Goal: Task Accomplishment & Management: Manage account settings

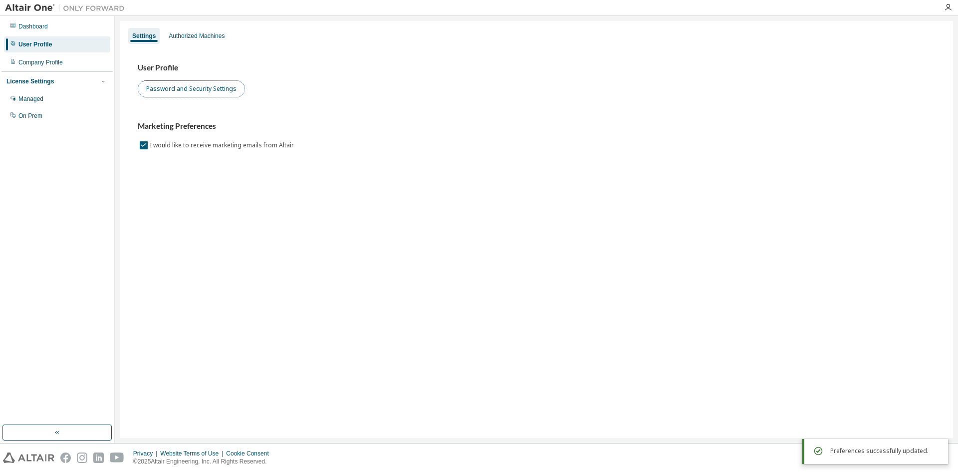
click at [226, 92] on button "Password and Security Settings" at bounding box center [191, 88] width 107 height 17
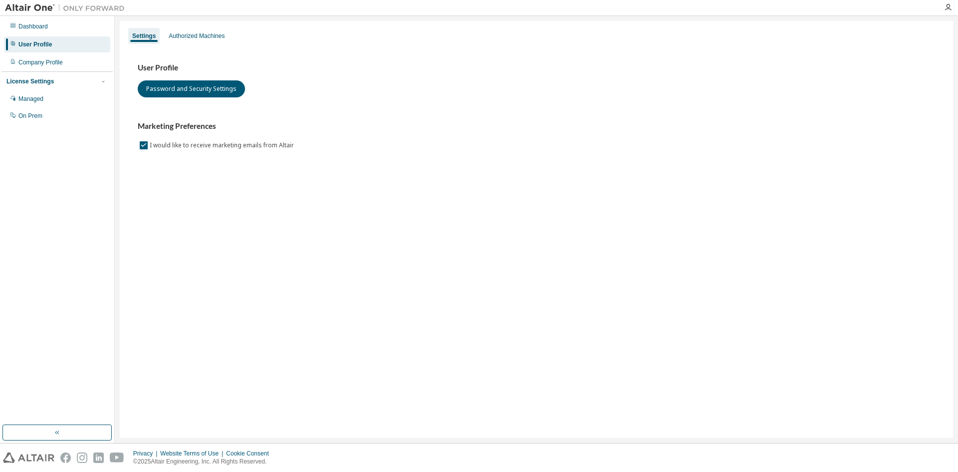
click at [30, 6] on img at bounding box center [67, 8] width 125 height 10
click at [43, 8] on img at bounding box center [67, 8] width 125 height 10
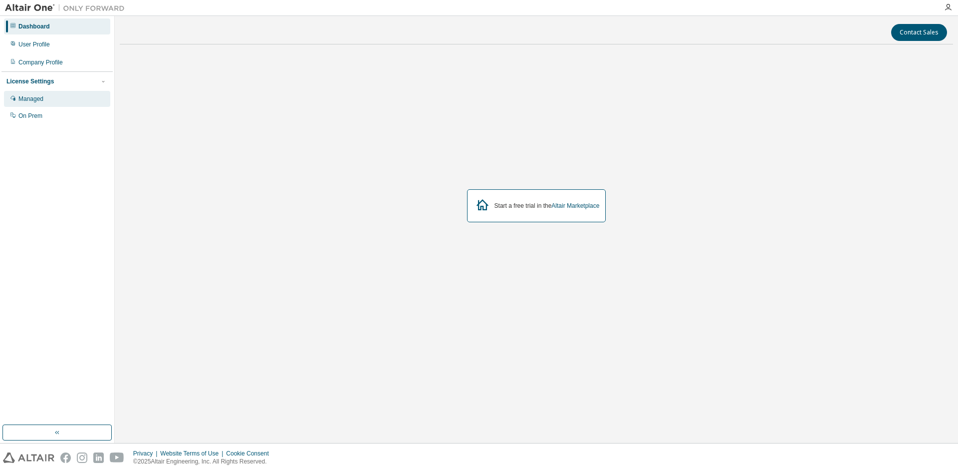
click at [29, 102] on div "Managed" at bounding box center [30, 99] width 25 height 8
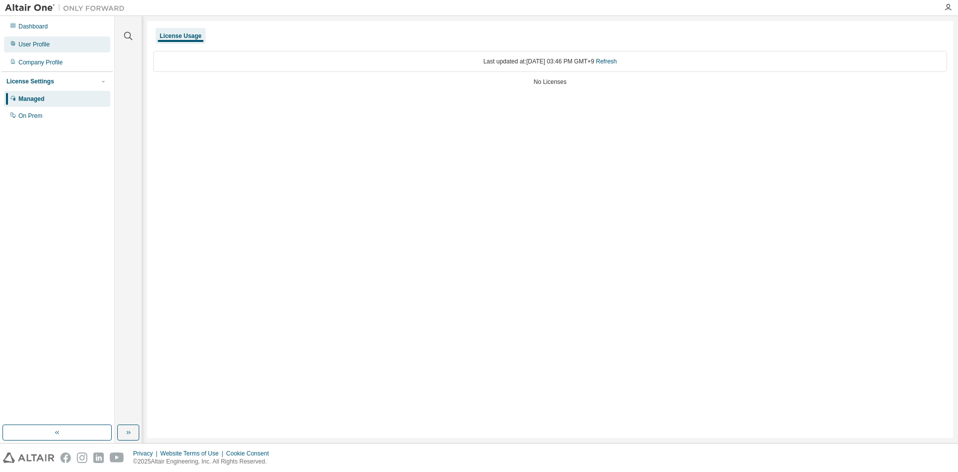
click at [40, 41] on div "User Profile" at bounding box center [33, 44] width 31 height 8
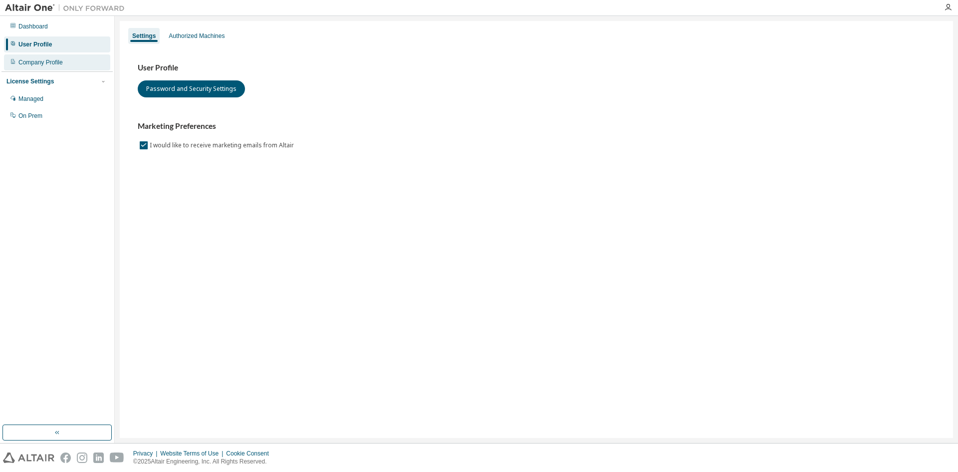
click at [33, 61] on div "Company Profile" at bounding box center [40, 62] width 44 height 8
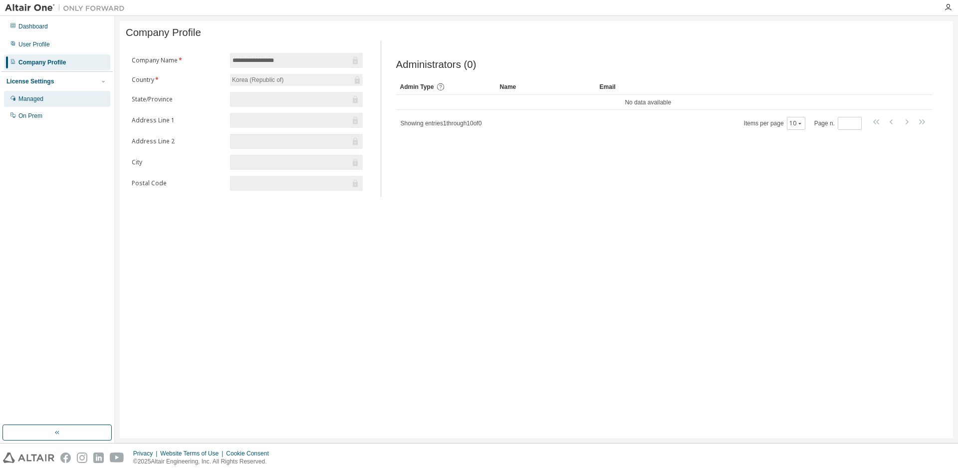
click at [27, 96] on div "Managed" at bounding box center [30, 99] width 25 height 8
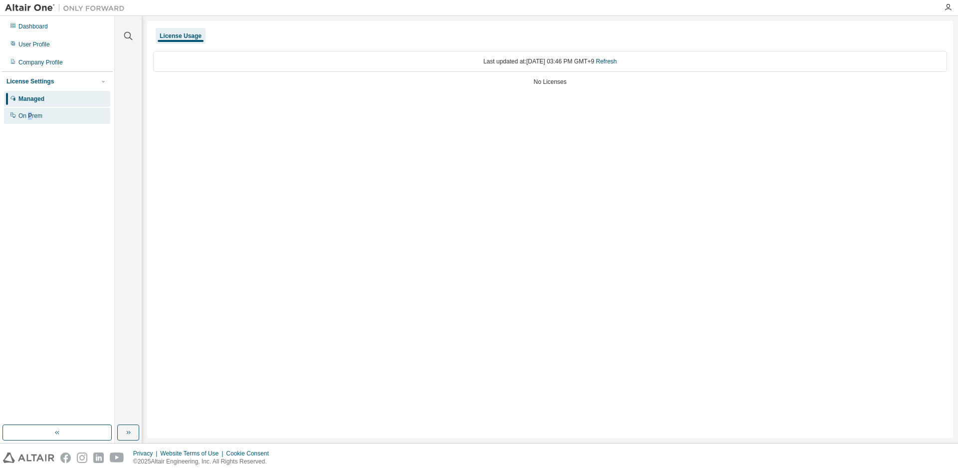
click at [30, 115] on div "On Prem" at bounding box center [30, 116] width 24 height 8
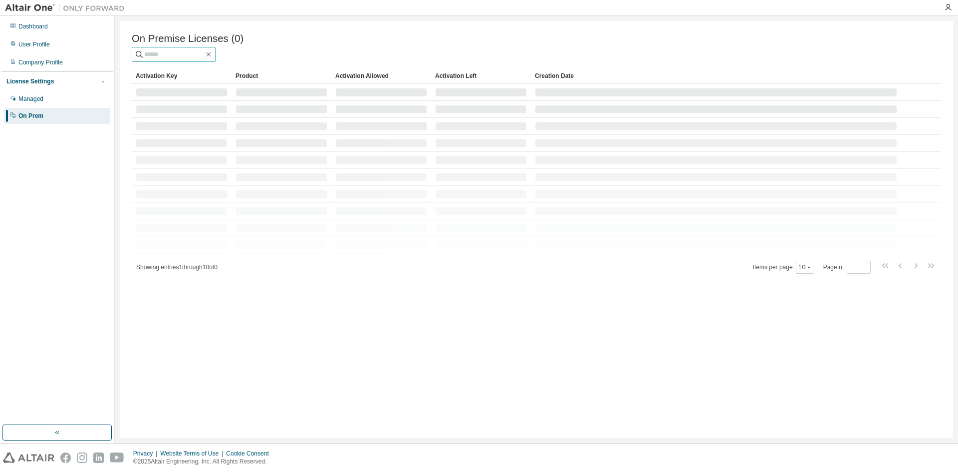
click at [173, 58] on input "text" at bounding box center [174, 54] width 60 height 10
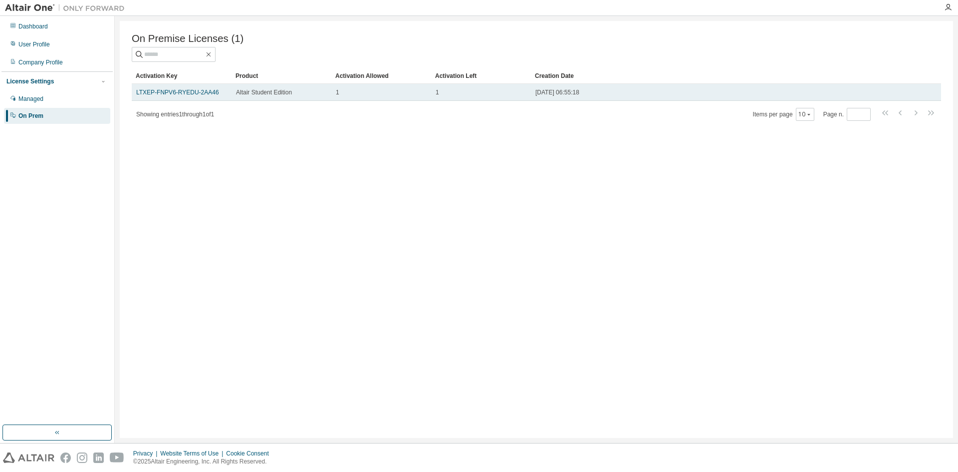
drag, startPoint x: 238, startPoint y: 97, endPoint x: 590, endPoint y: 95, distance: 351.4
click at [590, 95] on tr "LTXEP-FNPV6-RYEDU-2AA46 Altair Student Edition 1 1 2025-09-03 06:55:18" at bounding box center [537, 92] width 810 height 17
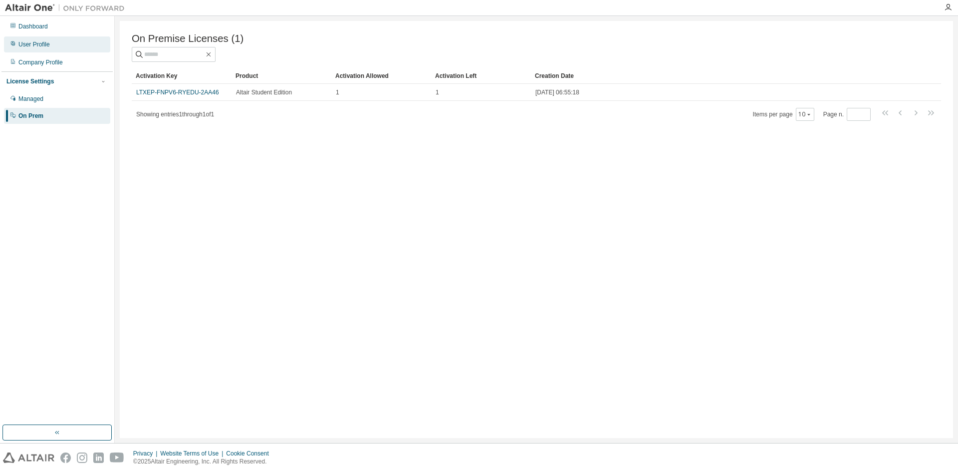
click at [41, 47] on div "User Profile" at bounding box center [33, 44] width 31 height 8
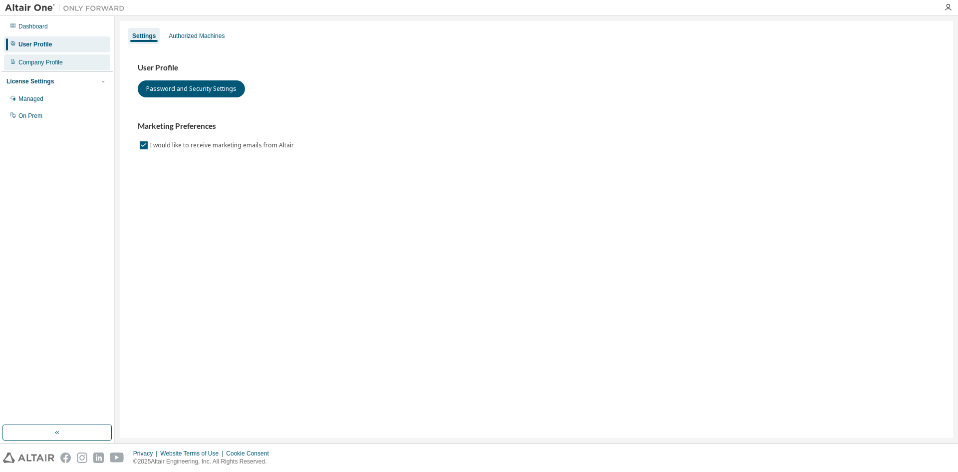
drag, startPoint x: 22, startPoint y: 111, endPoint x: 107, endPoint y: 65, distance: 96.9
click at [21, 111] on div "On Prem" at bounding box center [57, 116] width 106 height 16
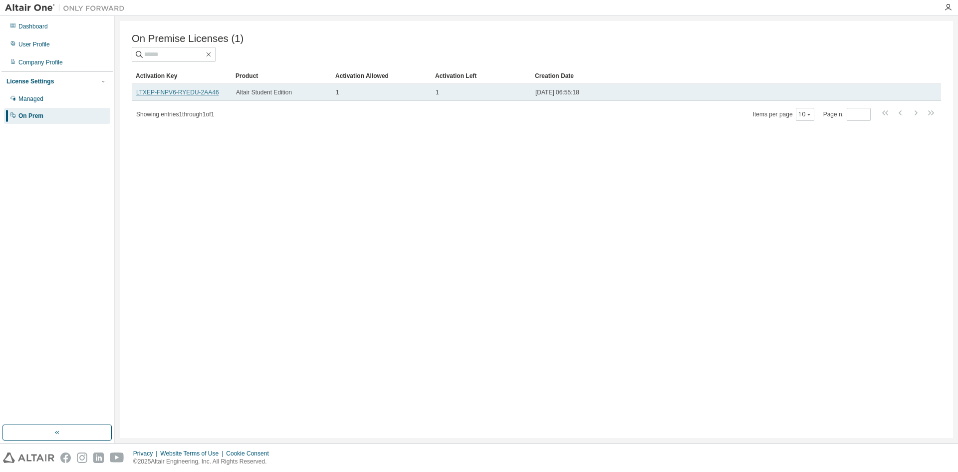
click at [167, 93] on link "LTXEP-FNPV6-RYEDU-2AA46" at bounding box center [177, 92] width 83 height 7
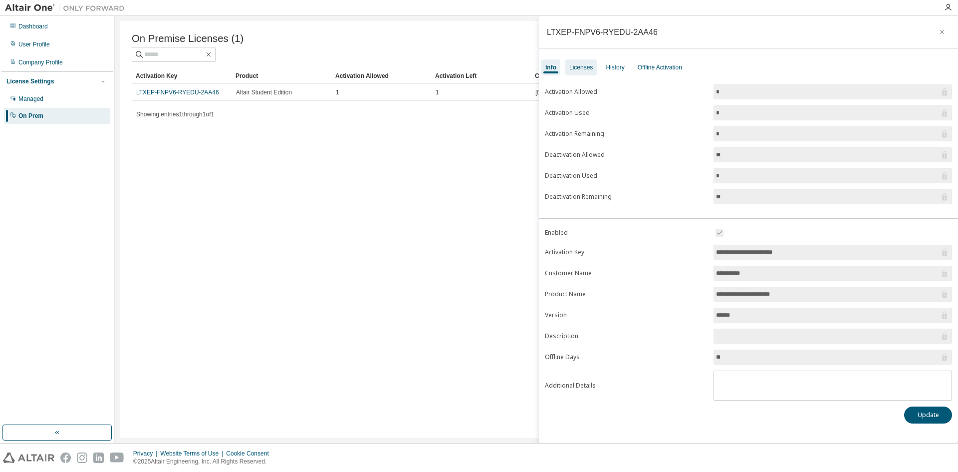
click at [584, 71] on div "Licenses" at bounding box center [581, 67] width 23 height 8
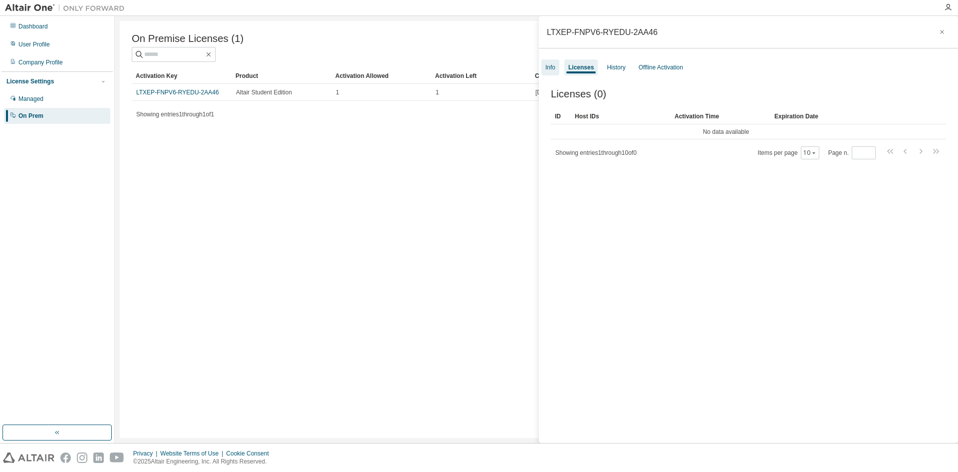
click at [558, 66] on div "Info" at bounding box center [551, 67] width 18 height 16
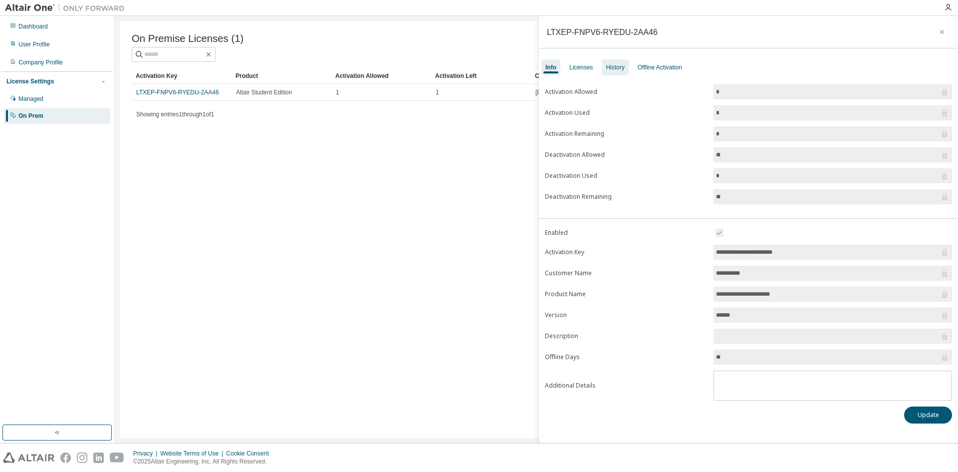
click at [622, 69] on div "History" at bounding box center [615, 67] width 18 height 8
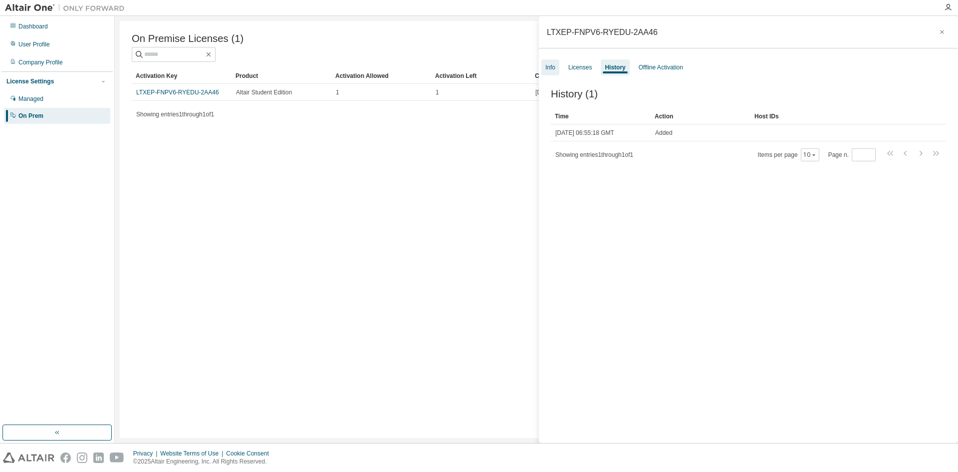
click at [552, 69] on div "Info" at bounding box center [551, 67] width 10 height 8
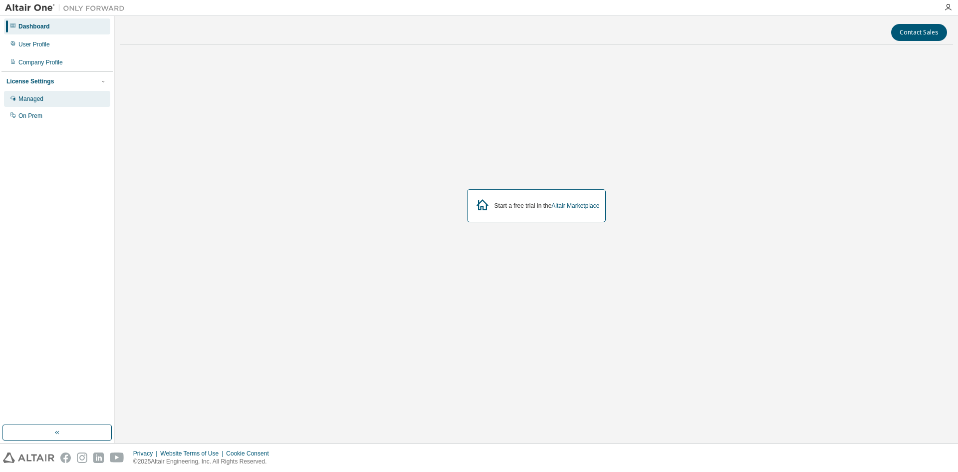
click at [33, 101] on div "Managed" at bounding box center [30, 99] width 25 height 8
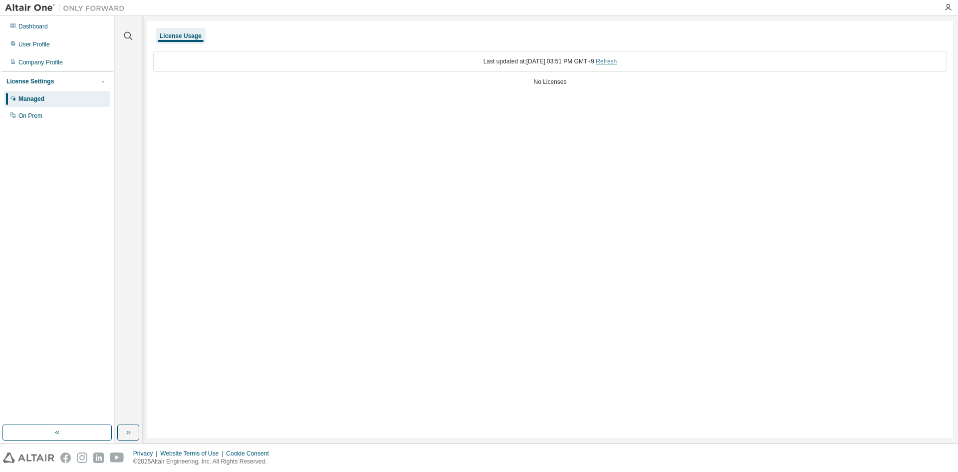
click at [627, 63] on div "Last updated at: Thu 2025-09-04 03:51 PM GMT+9 Refresh" at bounding box center [550, 61] width 794 height 21
click at [617, 62] on link "Refresh" at bounding box center [606, 61] width 21 height 7
drag, startPoint x: 552, startPoint y: 85, endPoint x: 571, endPoint y: 87, distance: 19.1
click at [575, 85] on div "No Licenses" at bounding box center [550, 82] width 794 height 8
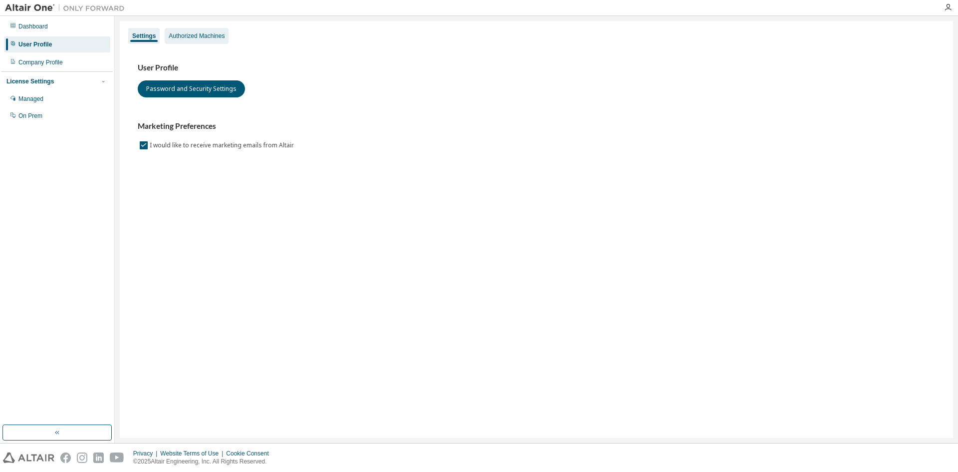
click at [190, 36] on div "Authorized Machines" at bounding box center [197, 36] width 56 height 8
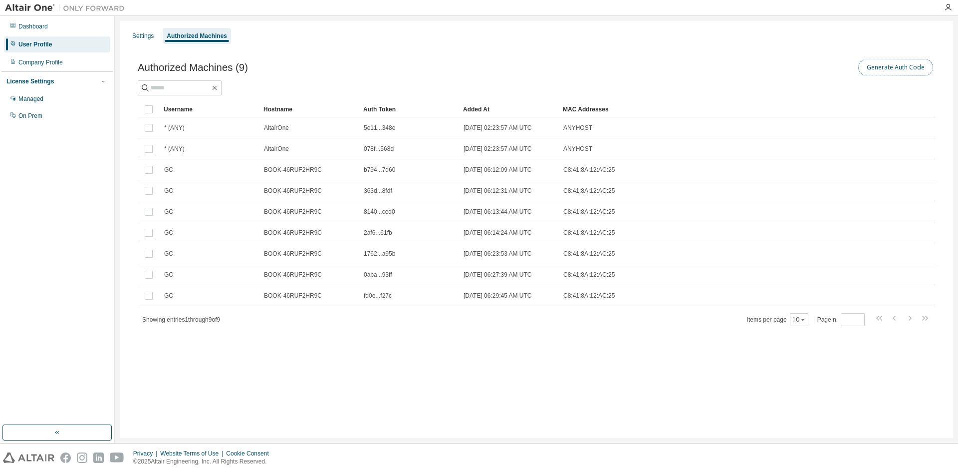
click at [891, 63] on button "Generate Auth Code" at bounding box center [896, 67] width 75 height 17
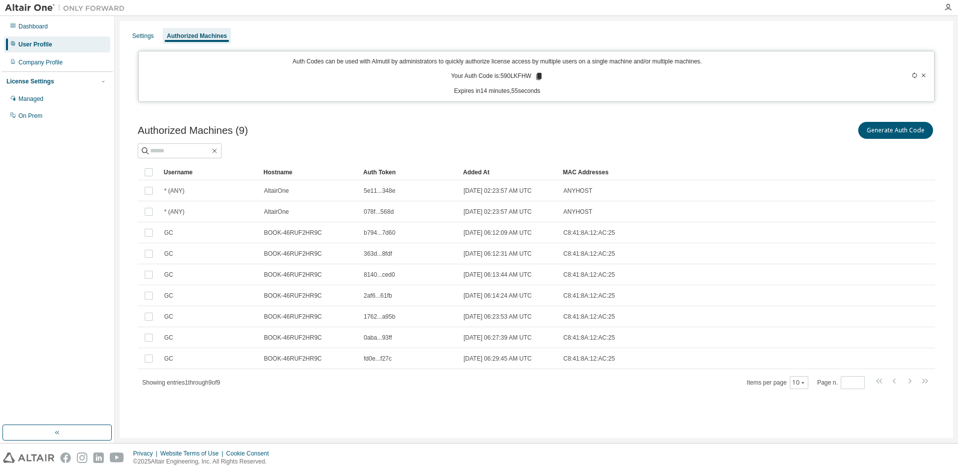
click at [537, 76] on icon at bounding box center [539, 76] width 5 height 7
click at [537, 74] on icon at bounding box center [539, 76] width 5 height 7
click at [539, 76] on icon at bounding box center [539, 76] width 5 height 7
